Goal: Find specific page/section: Locate a particular part of the current website

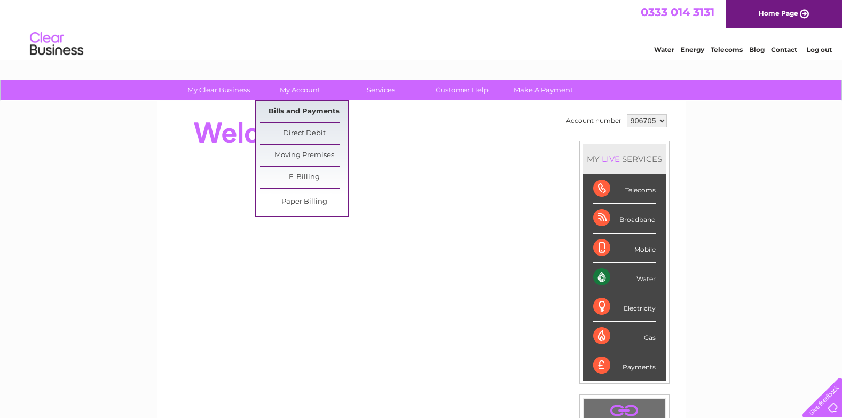
click at [303, 106] on link "Bills and Payments" at bounding box center [304, 111] width 88 height 21
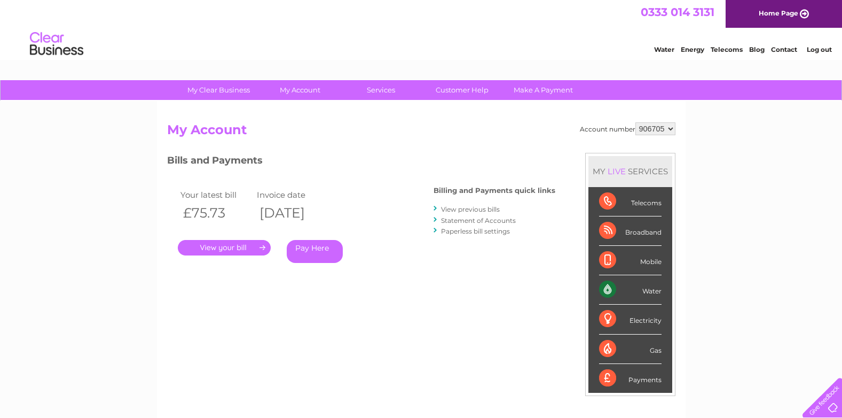
click at [253, 245] on link "." at bounding box center [224, 247] width 93 height 15
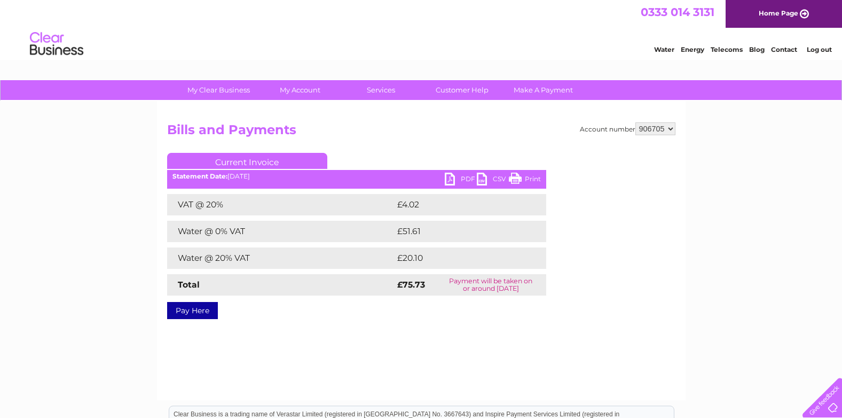
click at [450, 177] on link "PDF" at bounding box center [461, 180] width 32 height 15
